Goal: Information Seeking & Learning: Check status

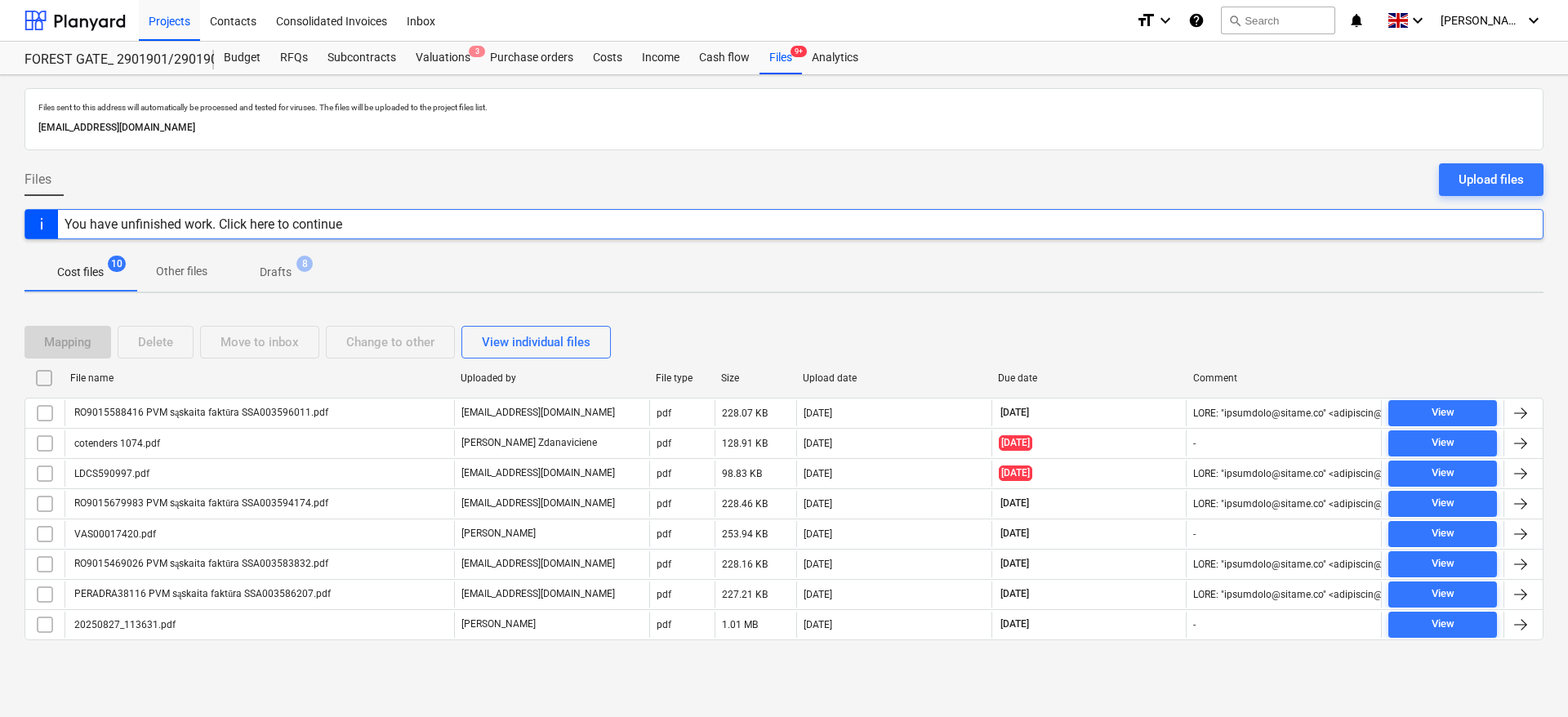
drag, startPoint x: 0, startPoint y: 0, endPoint x: 1077, endPoint y: 319, distance: 1123.2
click at [1077, 319] on div "Mapping Delete Move to inbox Change to other View individual files" at bounding box center [783, 342] width 1519 height 45
click at [1098, 314] on div "Mapping Delete Move to inbox Change to other View individual files File name Up…" at bounding box center [783, 489] width 1519 height 367
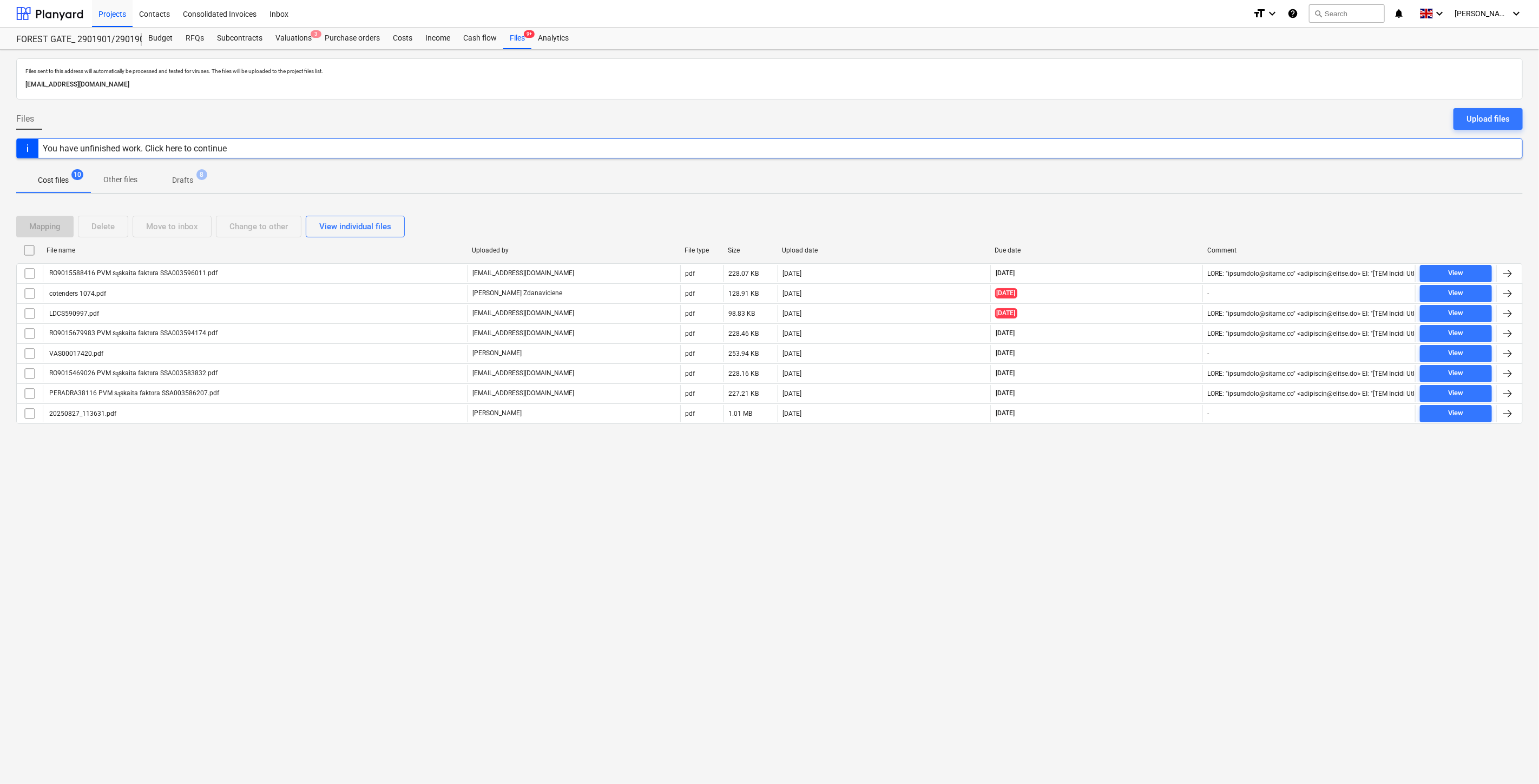
click at [1038, 233] on div "Mapping Delete Move to inbox Change to other View individual files" at bounding box center [769, 226] width 1506 height 22
click at [1038, 219] on div "Mapping Delete Move to inbox Change to other View individual files" at bounding box center [769, 226] width 1506 height 22
drag, startPoint x: 1146, startPoint y: 524, endPoint x: 1153, endPoint y: 510, distance: 15.7
click at [1038, 474] on div "Files sent to this address will automatically be processed and tested for virus…" at bounding box center [770, 417] width 1539 height 735
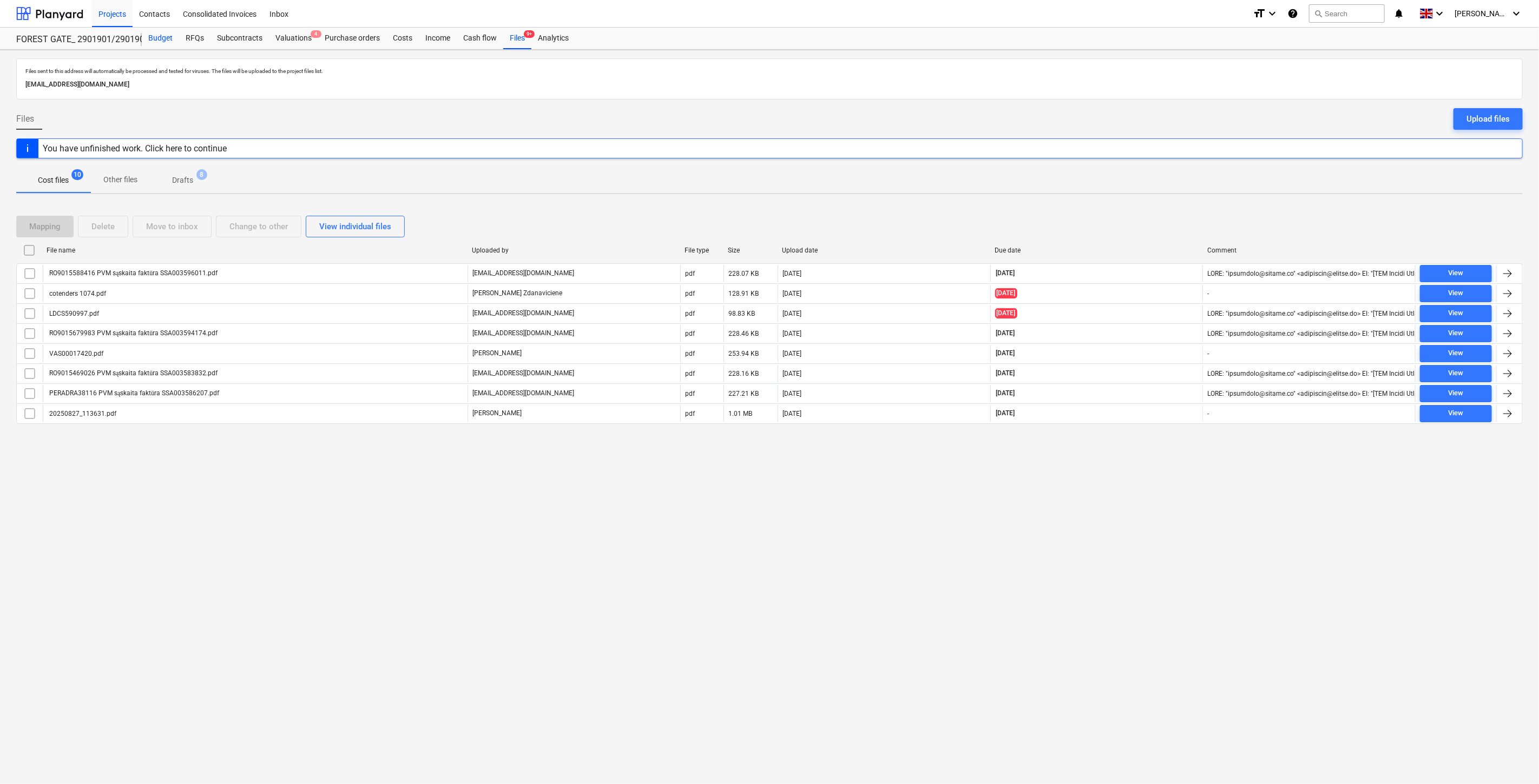
click at [149, 40] on div "Budget" at bounding box center [161, 38] width 37 height 22
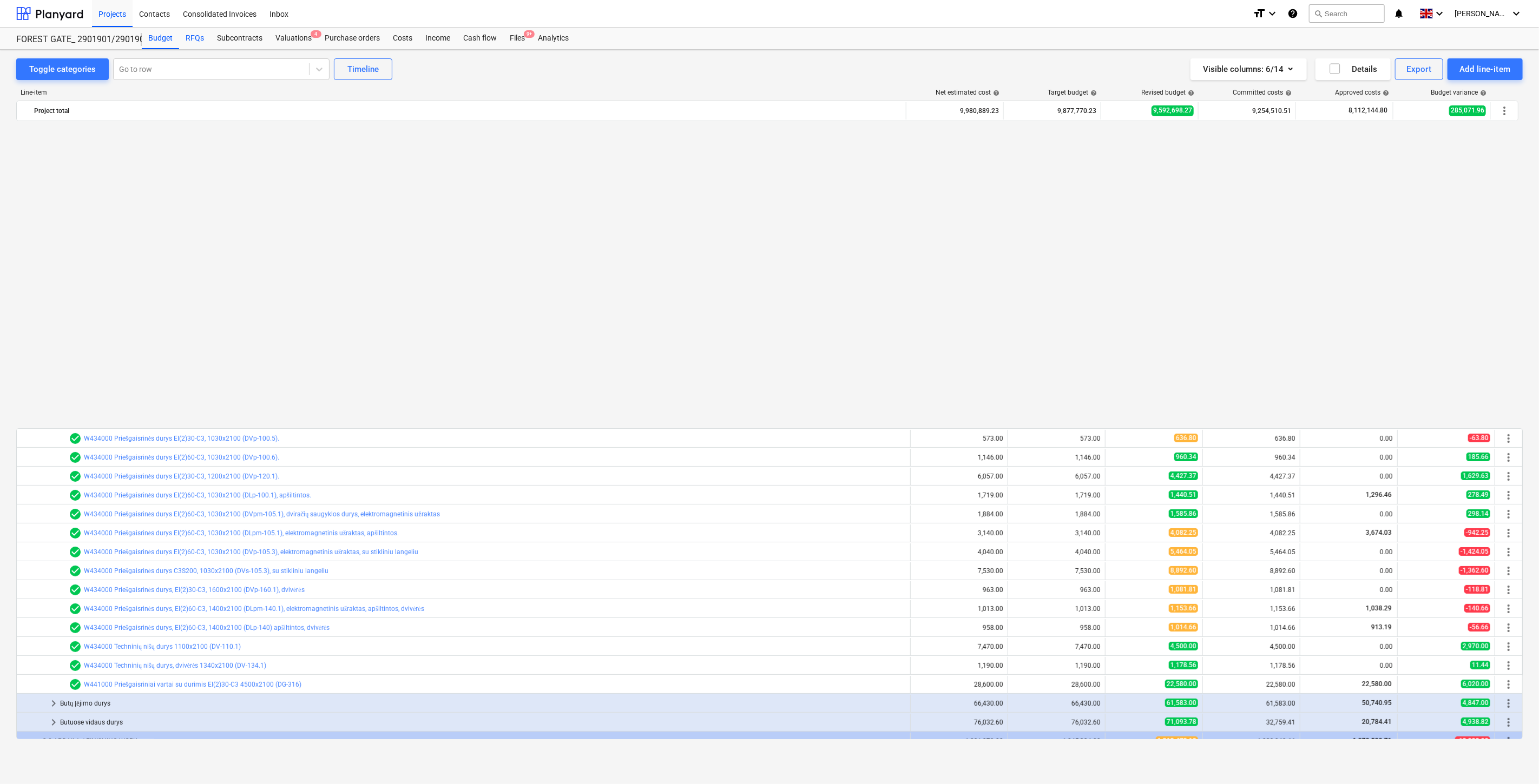
scroll to position [693, 0]
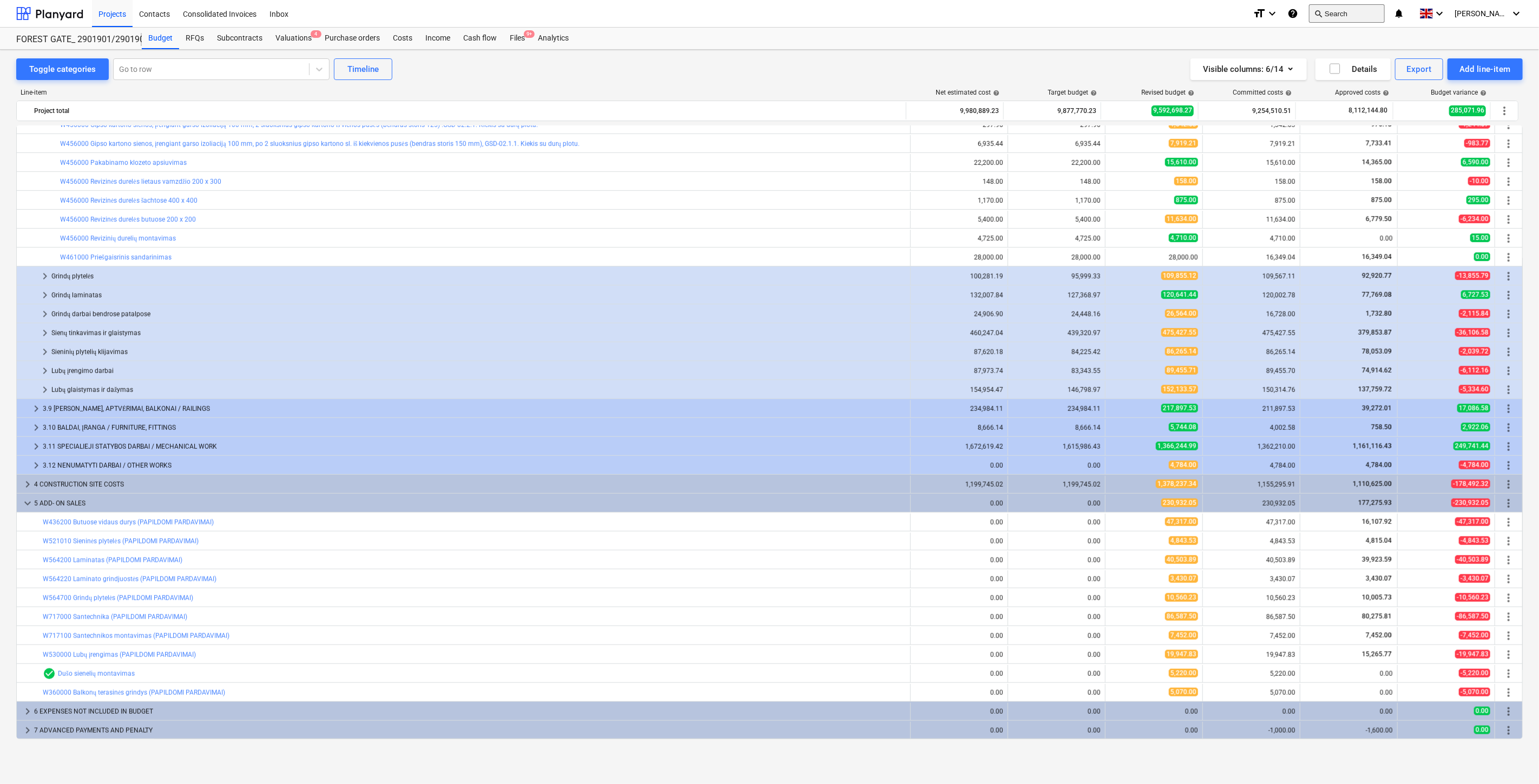
click at [1038, 14] on button "search Search" at bounding box center [1346, 13] width 75 height 19
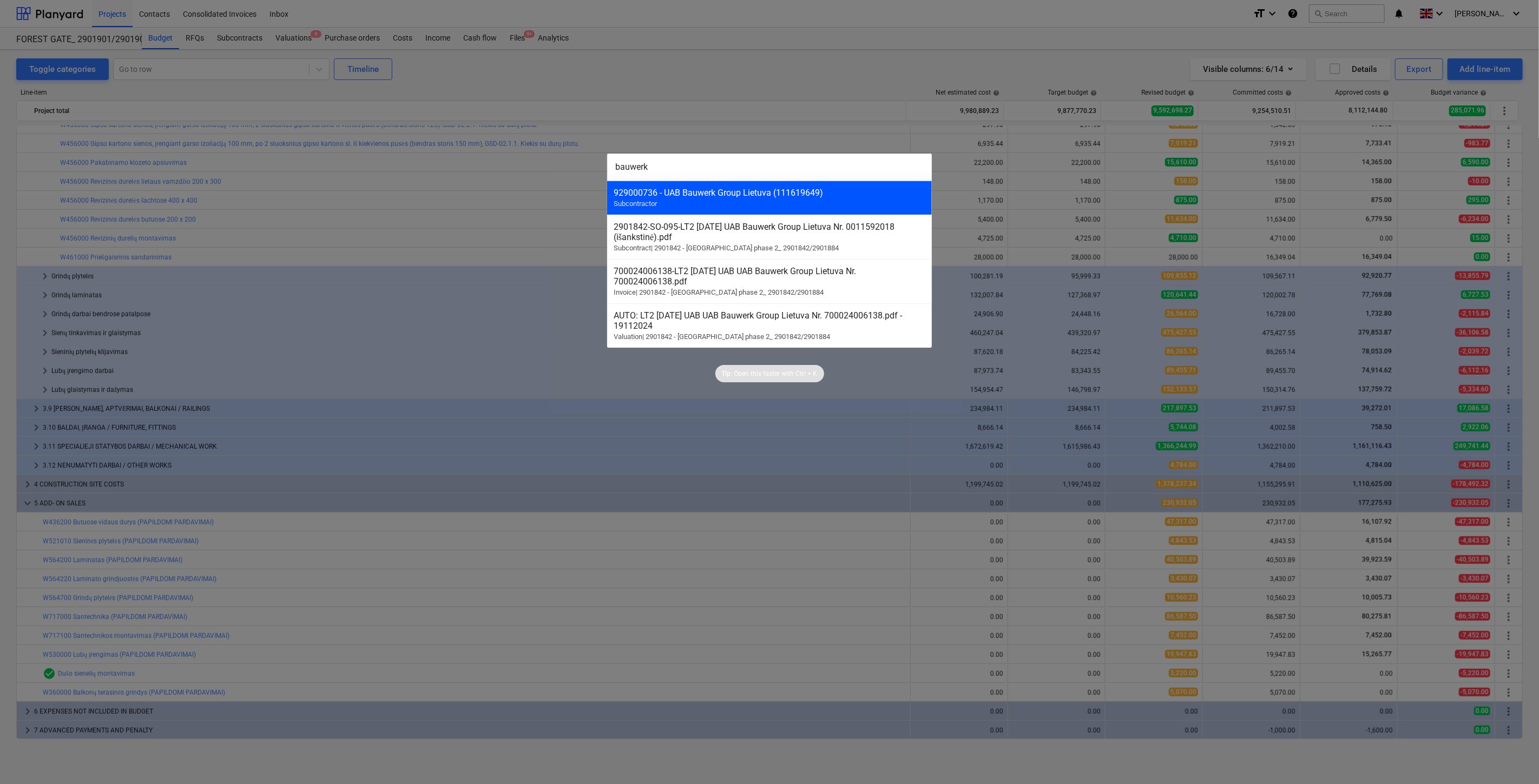
type input "bauwerk"
click at [744, 191] on div "929000736 - UAB Bauwerk Group Lietuva (111619649)" at bounding box center [769, 193] width 312 height 10
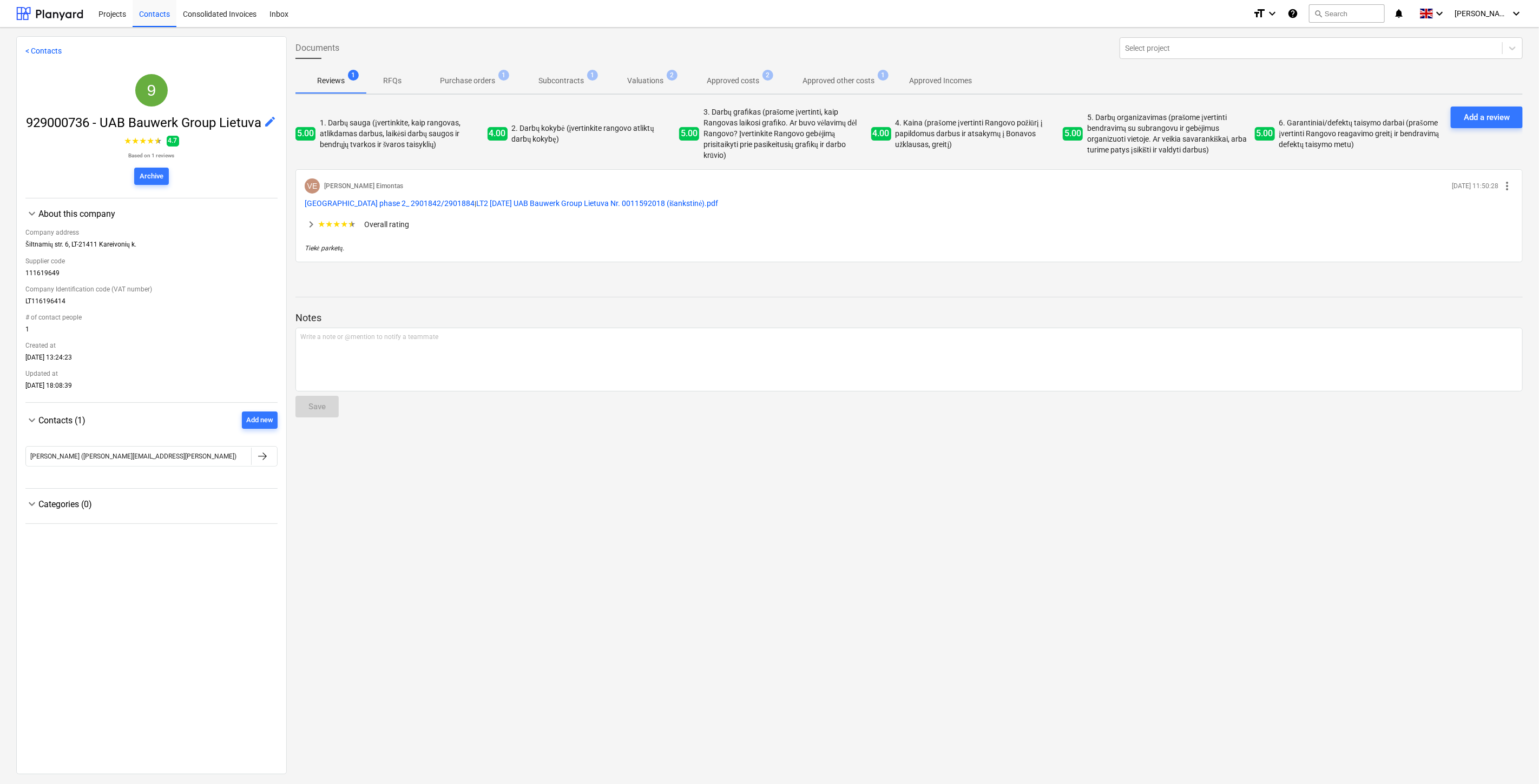
click at [749, 91] on button "Approved costs 2" at bounding box center [733, 81] width 96 height 26
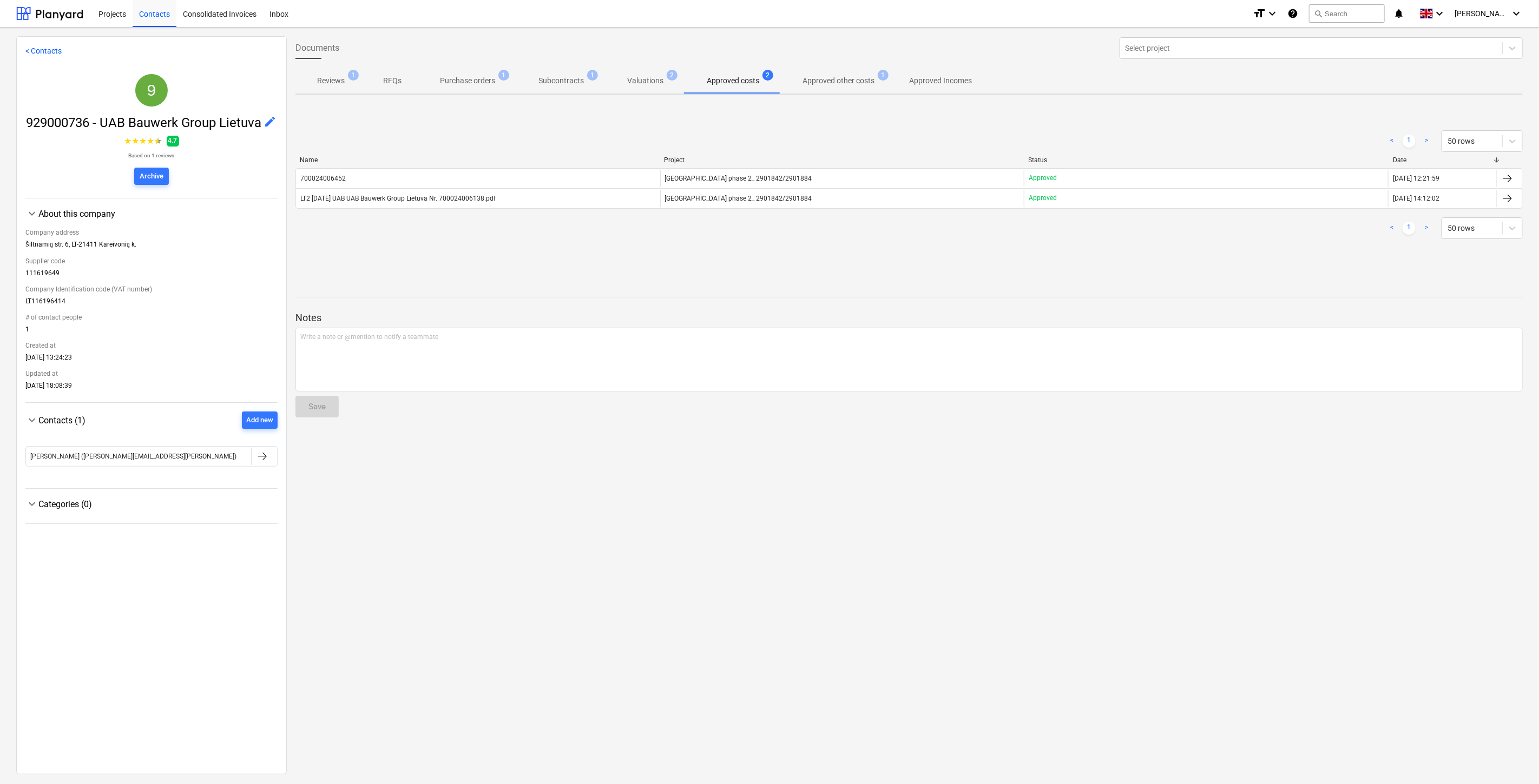
click at [646, 79] on p "Valuations" at bounding box center [645, 81] width 36 height 12
click at [590, 82] on span "Subcontracts 1" at bounding box center [561, 81] width 63 height 12
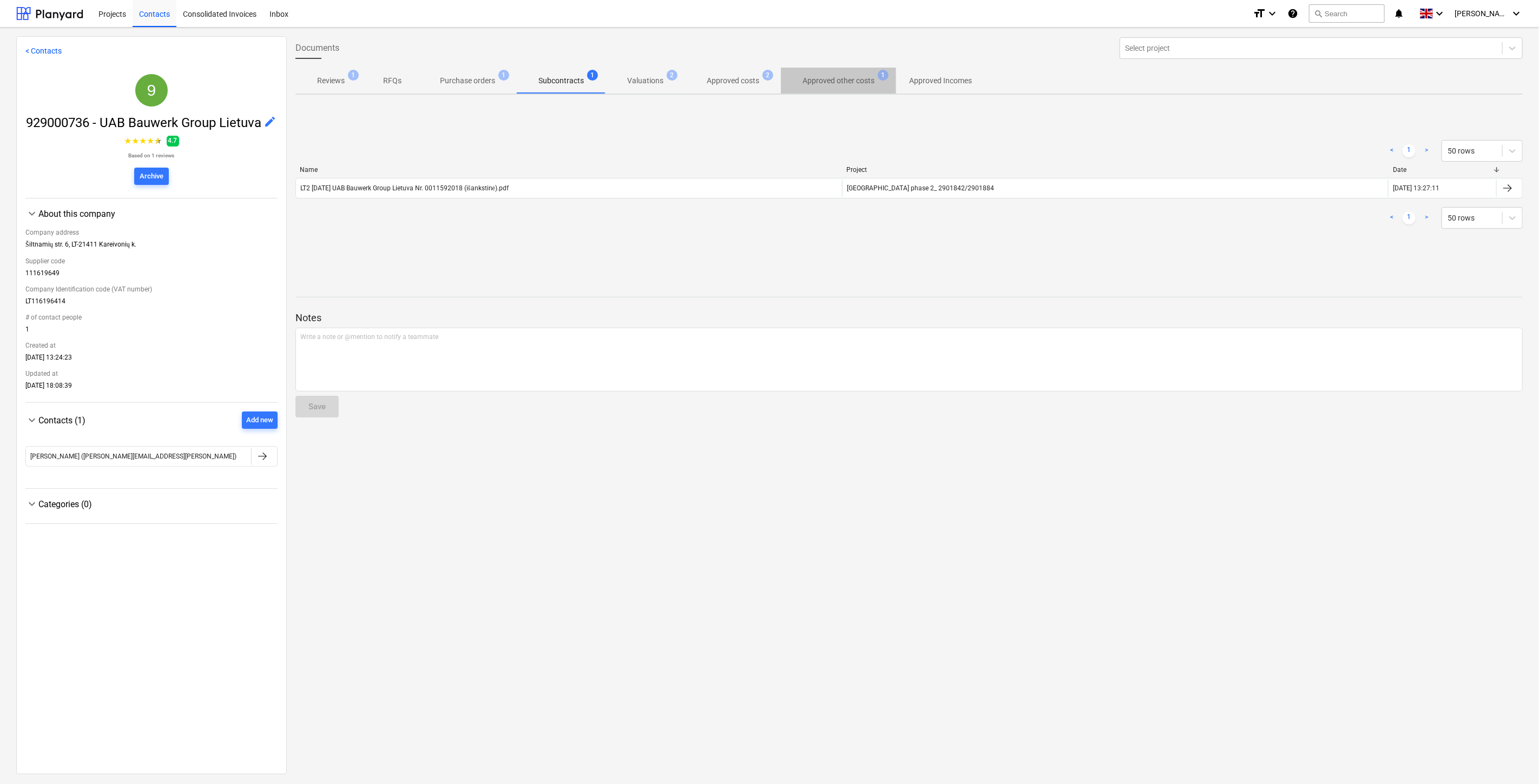
click at [809, 86] on span "Approved other costs 1" at bounding box center [839, 81] width 115 height 19
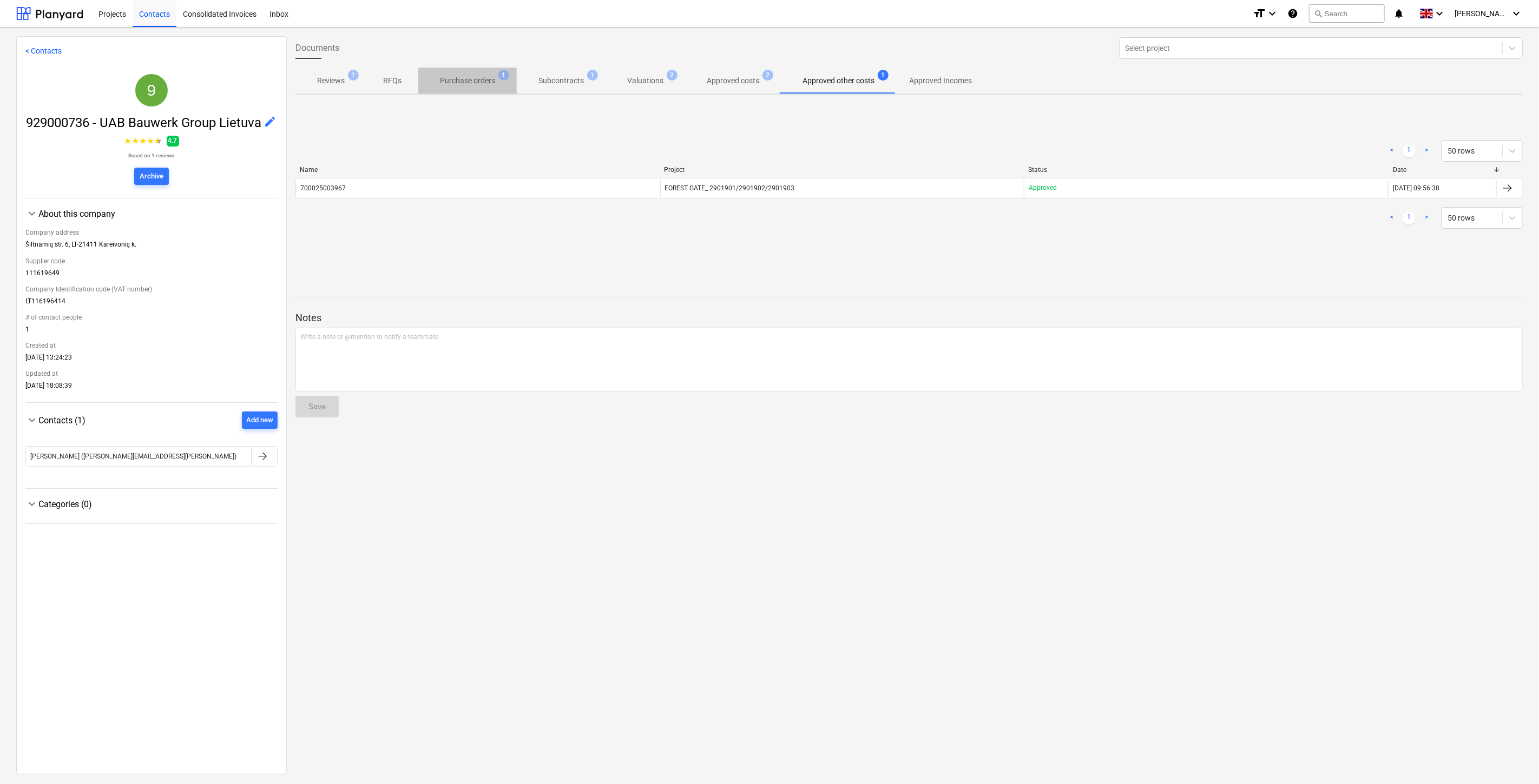
click at [468, 84] on p "Purchase orders" at bounding box center [468, 81] width 55 height 12
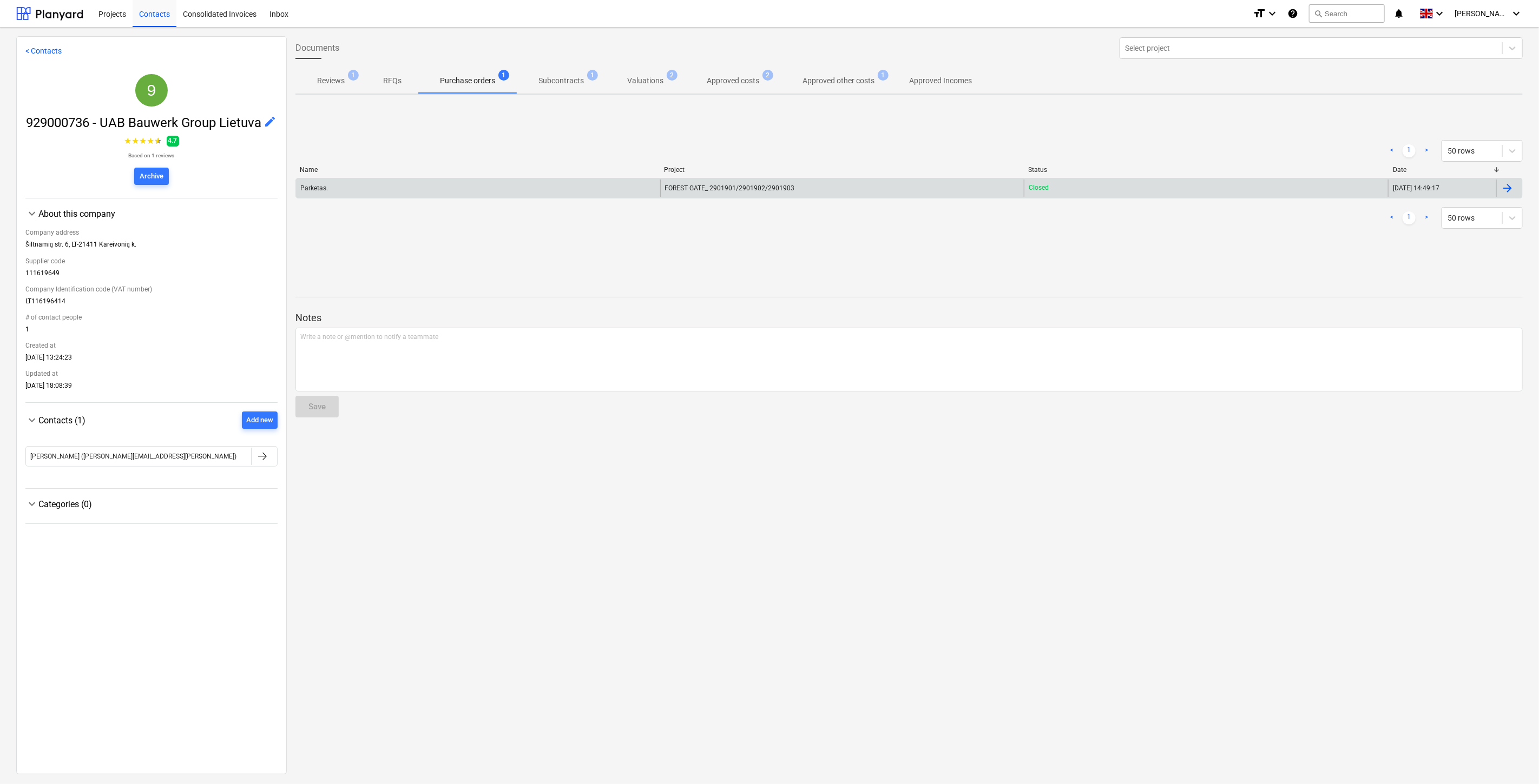
click at [554, 182] on div "Parketas." at bounding box center [478, 188] width 364 height 17
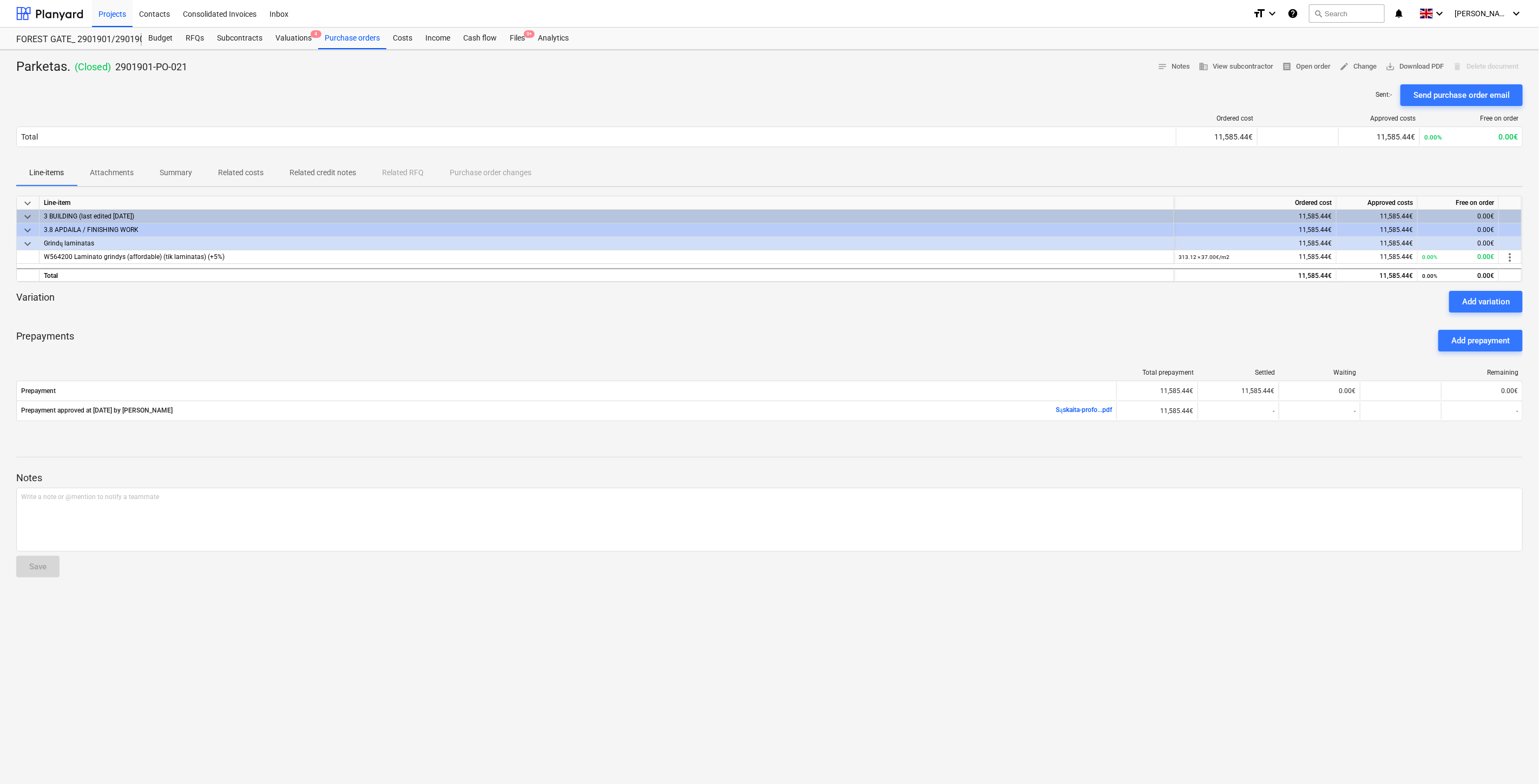
click at [921, 343] on div "Prepayments Add prepayment" at bounding box center [769, 340] width 1506 height 39
click at [967, 322] on div "Prepayments Add prepayment" at bounding box center [769, 340] width 1506 height 39
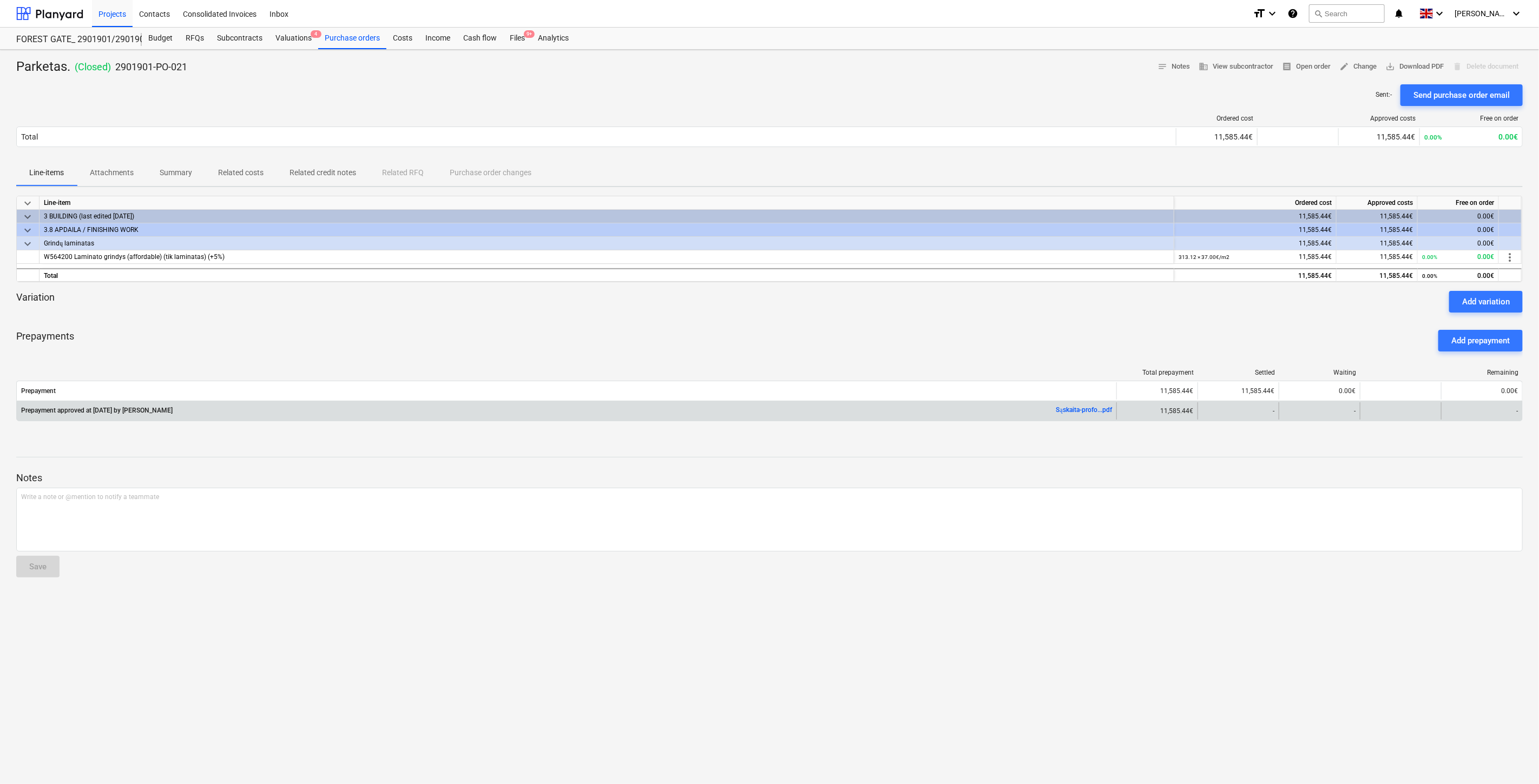
drag, startPoint x: 1073, startPoint y: 411, endPoint x: 1051, endPoint y: 401, distance: 24.2
click at [1038, 411] on link "Sąskaita-profo...pdf" at bounding box center [1084, 410] width 56 height 8
